Goal: Task Accomplishment & Management: Use online tool/utility

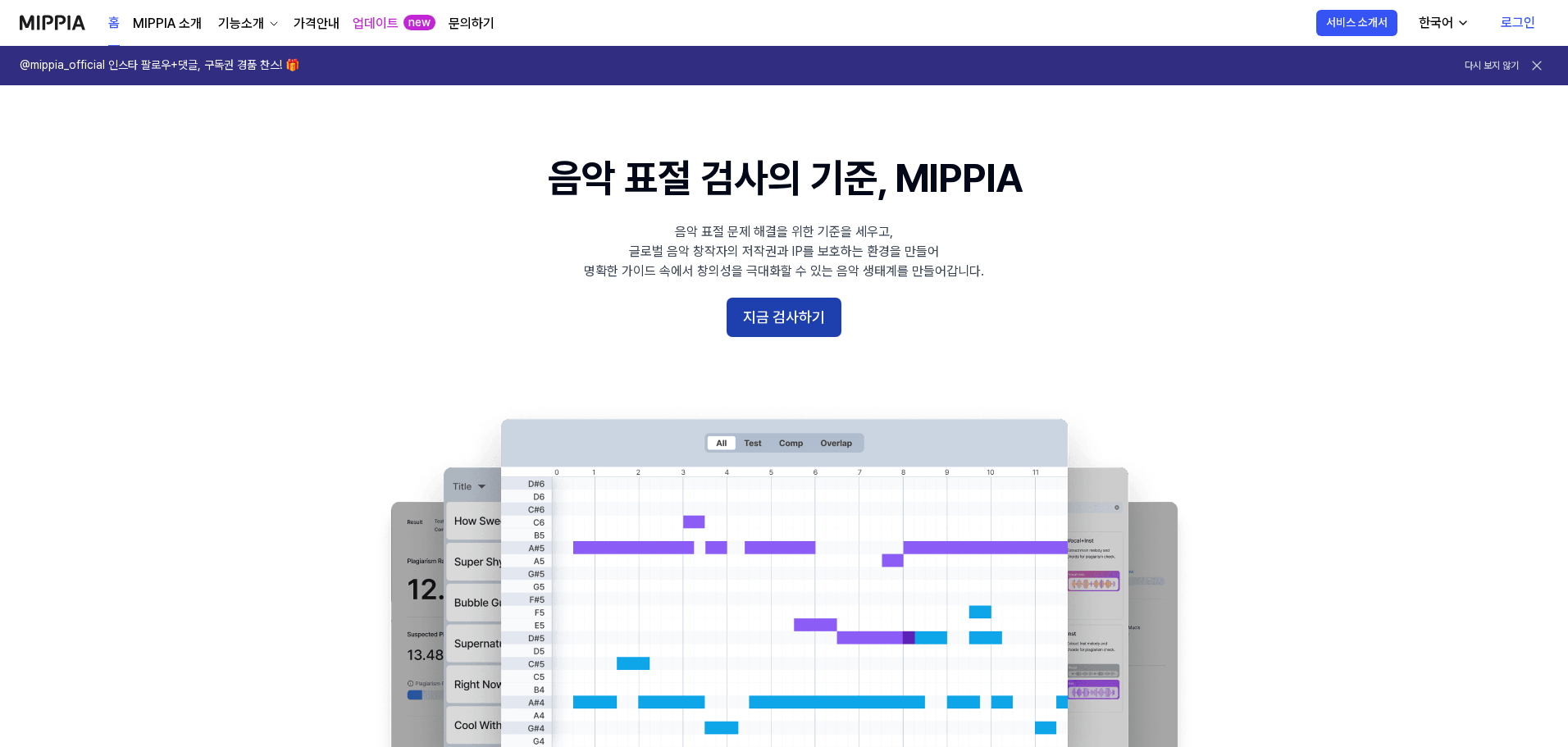
click at [783, 312] on button "지금 검사하기" at bounding box center [784, 317] width 115 height 39
drag, startPoint x: 398, startPoint y: 489, endPoint x: 452, endPoint y: 24, distance: 468.1
click at [761, 325] on button "지금 검사하기" at bounding box center [784, 317] width 115 height 39
